Goal: Check status: Check status

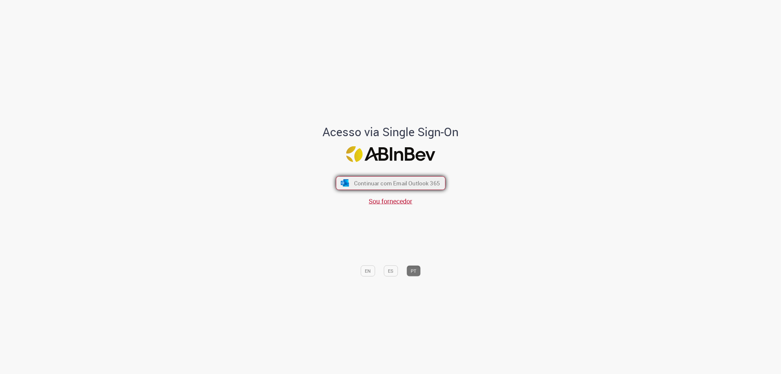
click at [406, 177] on button "Continuar com Email Outlook 365" at bounding box center [391, 183] width 110 height 14
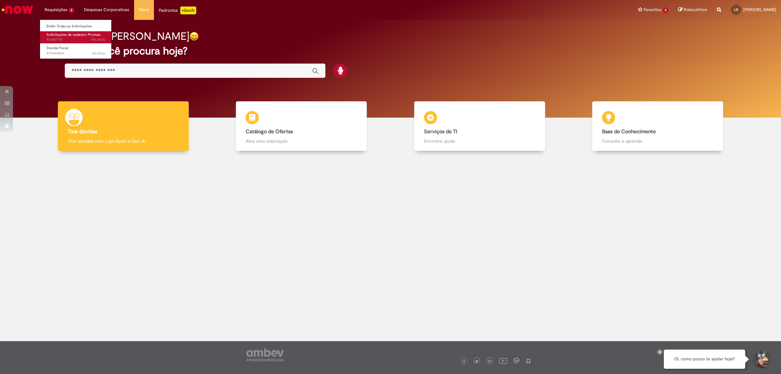
click at [87, 39] on span "19h atrás 19 horas atrás R13457761" at bounding box center [76, 39] width 59 height 5
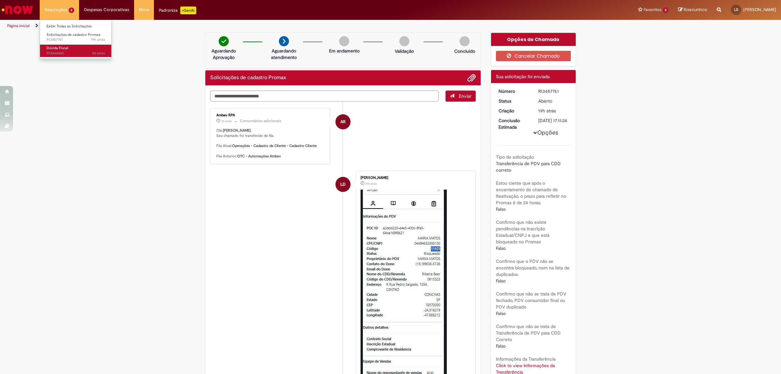
click at [56, 45] on link "Dúvida Fiscal 4d atrás 4 dias atrás R13444850" at bounding box center [76, 51] width 72 height 12
